Goal: Navigation & Orientation: Find specific page/section

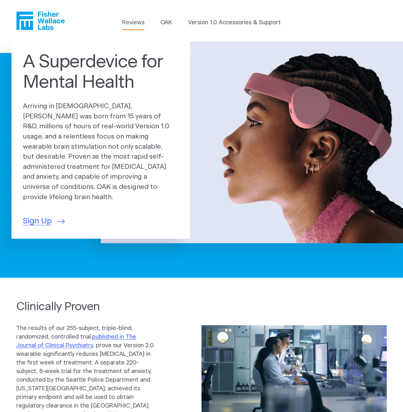
click at [136, 23] on link "Reviews" at bounding box center [133, 23] width 22 height 9
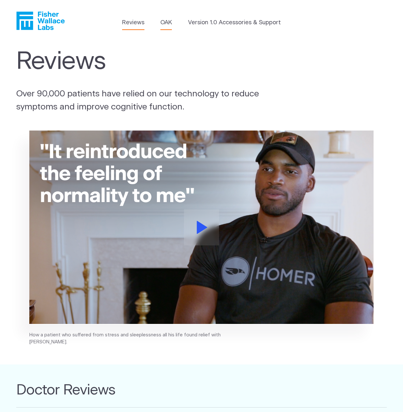
click at [168, 24] on link "OAK" at bounding box center [166, 23] width 11 height 9
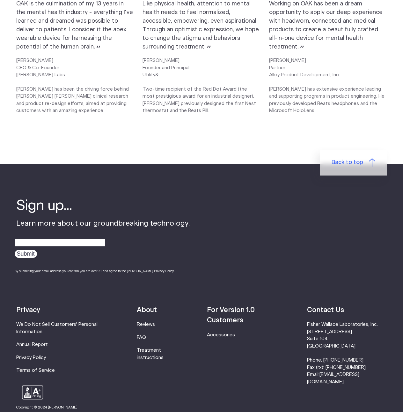
scroll to position [930, 0]
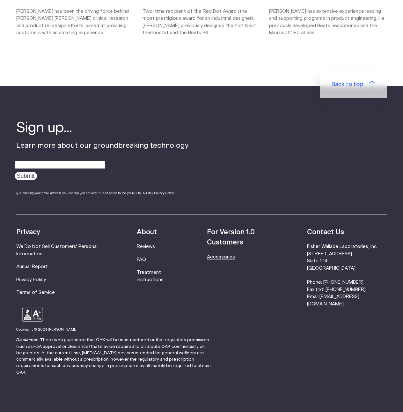
click at [230, 257] on link "Accessories" at bounding box center [221, 257] width 28 height 5
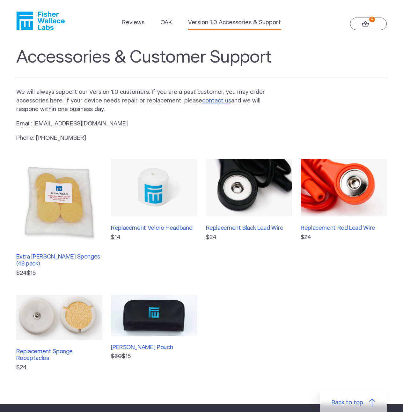
click at [364, 25] on icon at bounding box center [365, 24] width 7 height 6
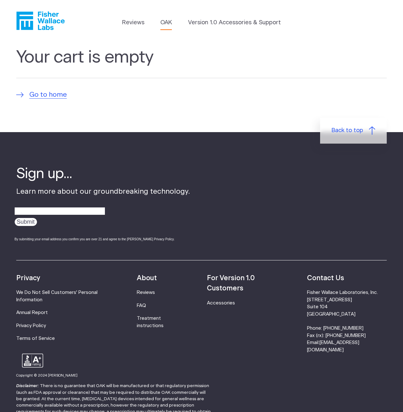
click at [165, 26] on link "OAK" at bounding box center [166, 23] width 11 height 9
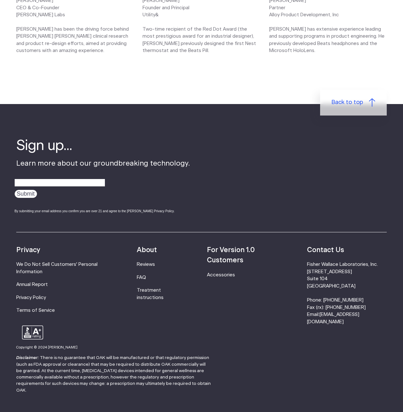
scroll to position [877, 0]
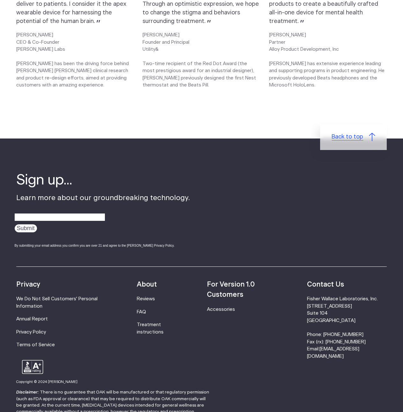
click at [353, 135] on span "Back to top" at bounding box center [348, 137] width 32 height 9
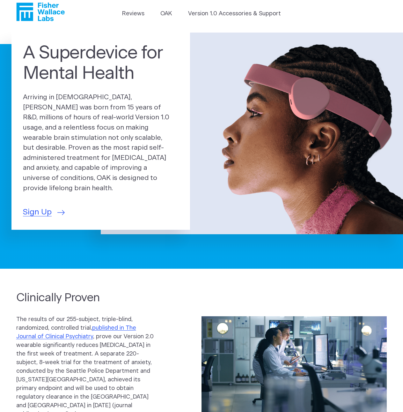
scroll to position [14, 0]
